Goal: Navigation & Orientation: Find specific page/section

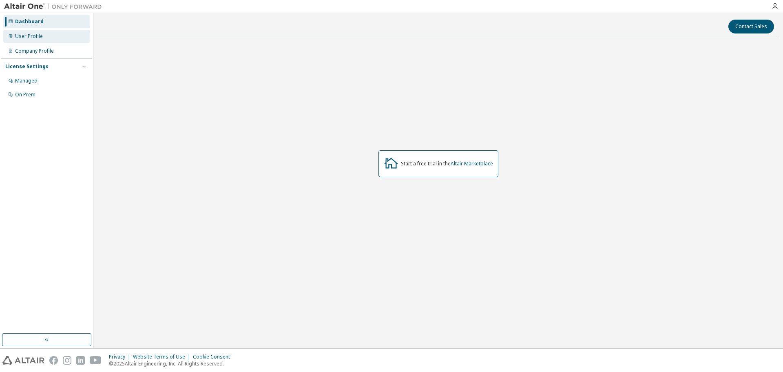
click at [35, 33] on div "User Profile" at bounding box center [29, 36] width 28 height 7
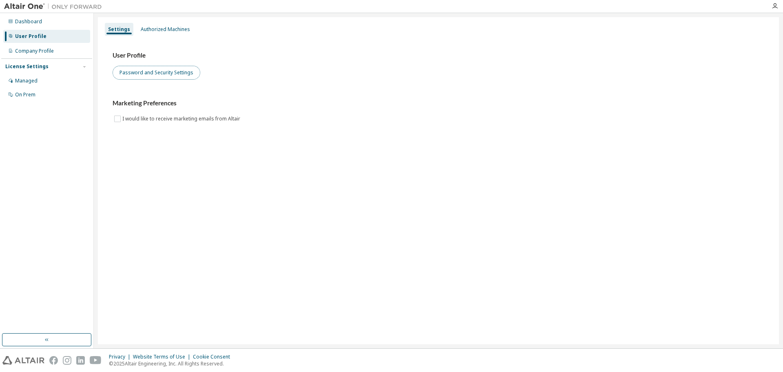
click at [164, 72] on button "Password and Security Settings" at bounding box center [157, 73] width 88 height 14
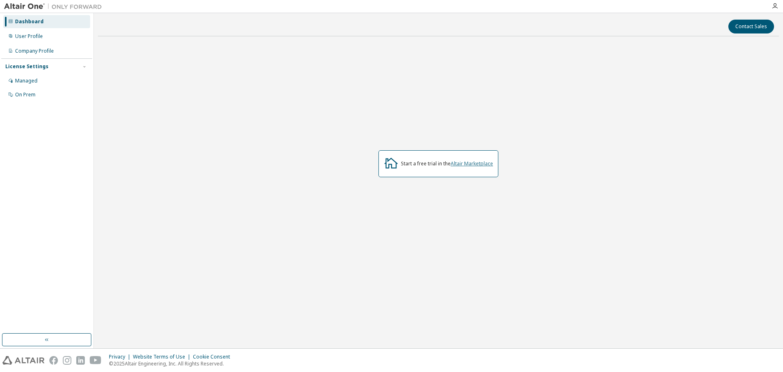
click at [461, 164] on link "Altair Marketplace" at bounding box center [472, 163] width 42 height 7
click at [25, 36] on div "User Profile" at bounding box center [29, 36] width 28 height 7
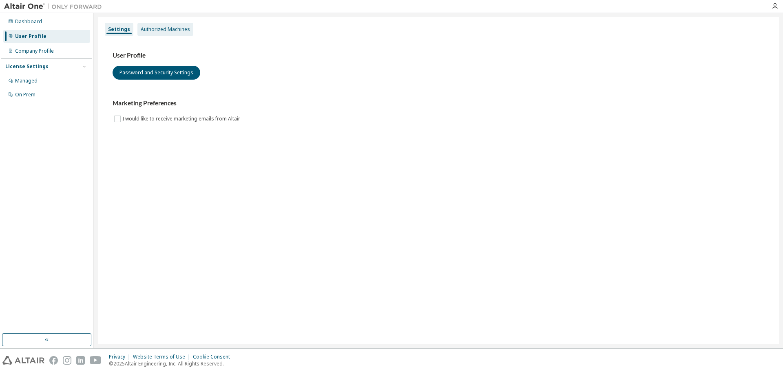
click at [171, 26] on div "Authorized Machines" at bounding box center [165, 29] width 49 height 7
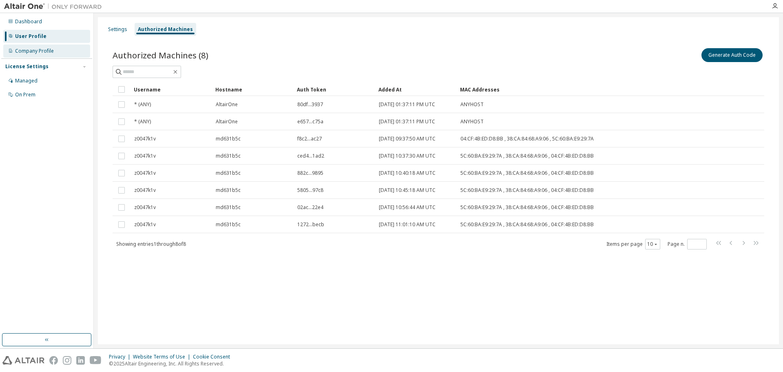
click at [31, 53] on div "Company Profile" at bounding box center [34, 51] width 39 height 7
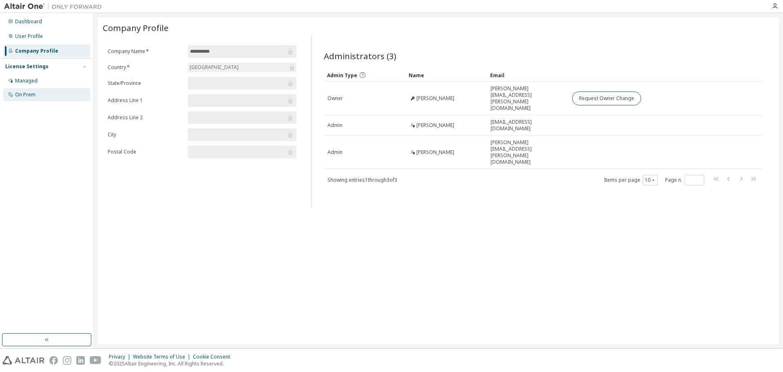
click at [23, 97] on div "On Prem" at bounding box center [25, 94] width 20 height 7
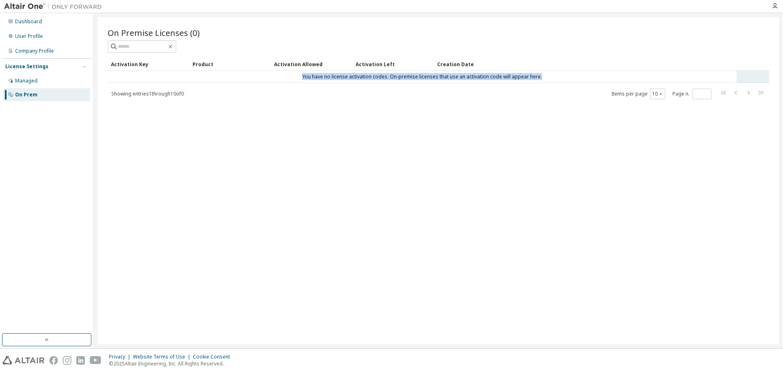
drag, startPoint x: 544, startPoint y: 77, endPoint x: 138, endPoint y: 73, distance: 406.2
click at [138, 73] on td "You have no license activation codes. On-premise licenses that use an activatio…" at bounding box center [422, 77] width 629 height 12
click at [35, 51] on div "Company Profile" at bounding box center [34, 51] width 39 height 7
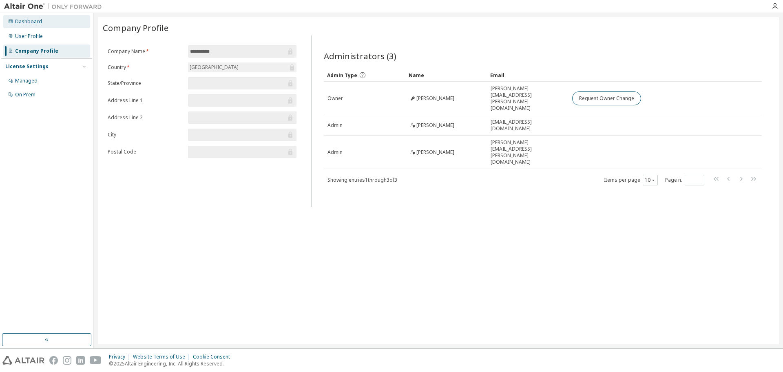
click at [48, 24] on div "Dashboard" at bounding box center [46, 21] width 87 height 13
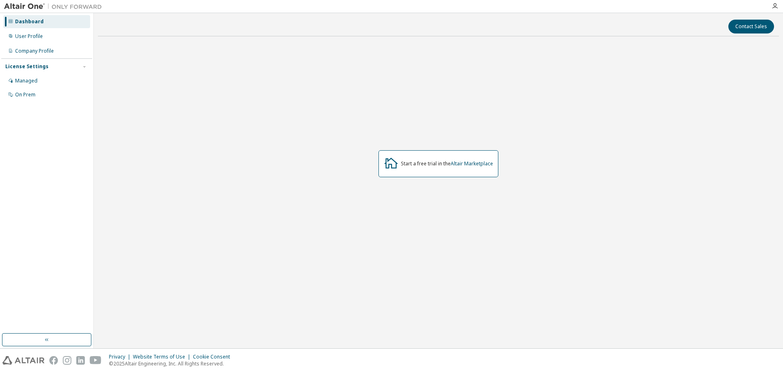
click at [349, 235] on div "Start a free trial in the Altair Marketplace" at bounding box center [438, 163] width 681 height 241
click at [53, 190] on div "Dashboard User Profile Company Profile License Settings Managed On Prem" at bounding box center [46, 173] width 91 height 318
click at [58, 149] on div "Dashboard User Profile Company Profile License Settings Managed On Prem" at bounding box center [46, 173] width 91 height 318
